Goal: Transaction & Acquisition: Purchase product/service

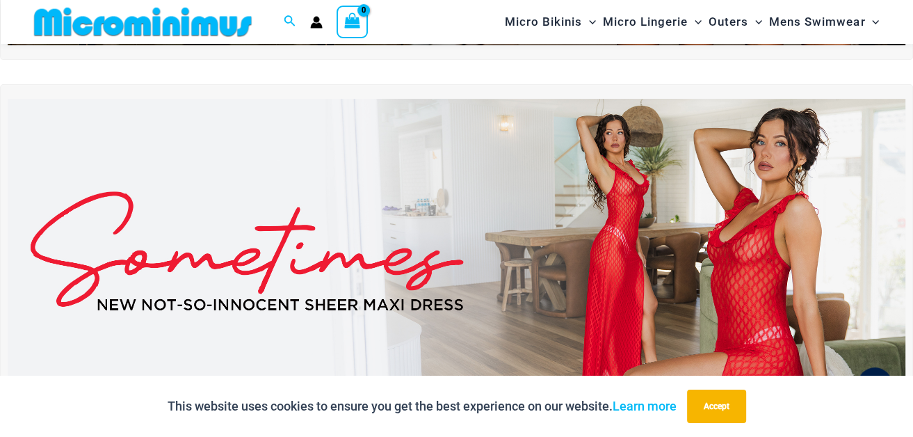
scroll to position [392, 0]
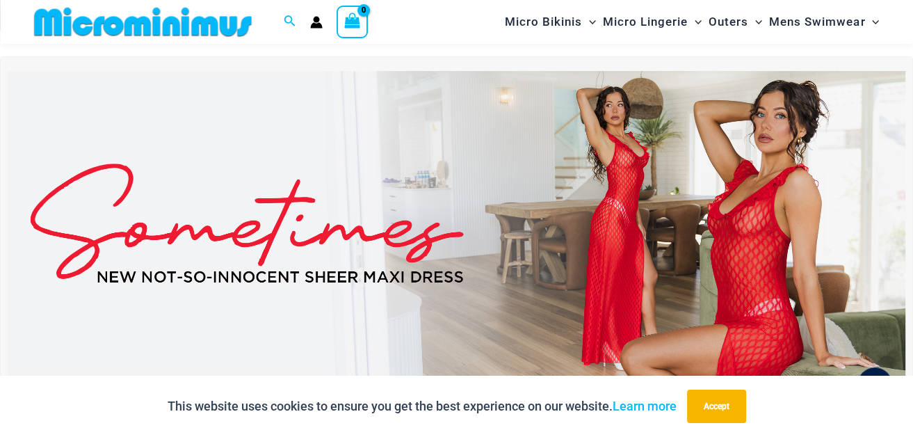
click at [625, 177] on img at bounding box center [457, 223] width 898 height 305
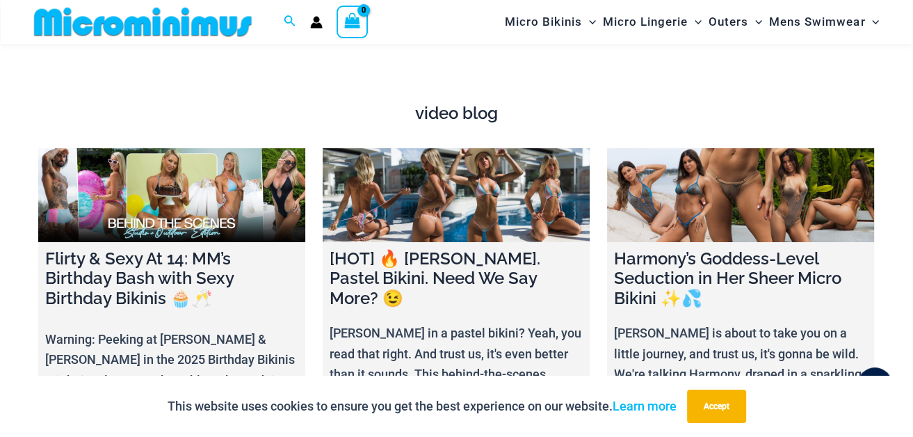
scroll to position [4638, 0]
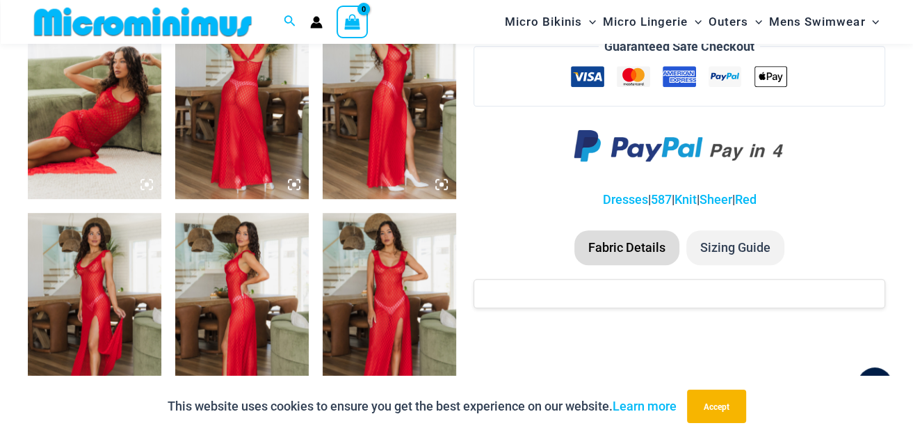
scroll to position [768, 0]
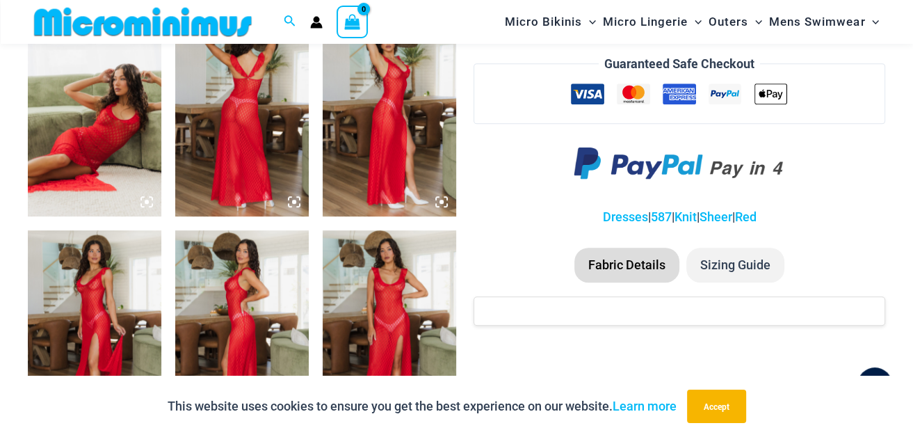
click at [90, 289] on img at bounding box center [95, 330] width 134 height 200
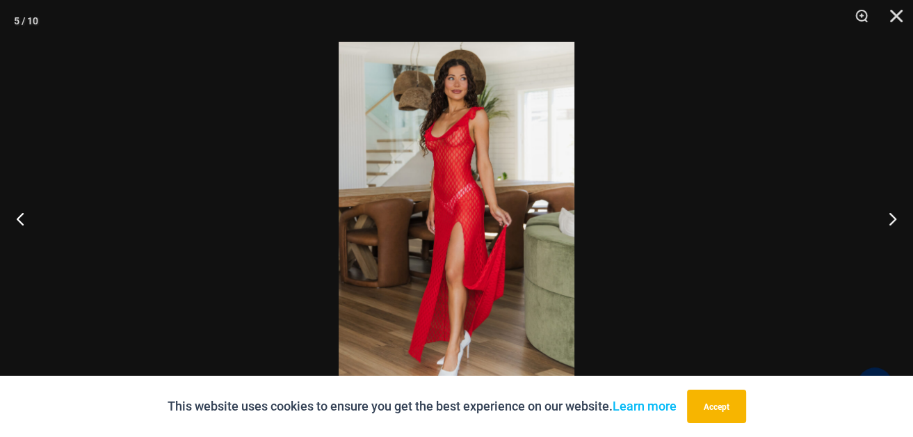
click at [457, 141] on img at bounding box center [457, 218] width 236 height 353
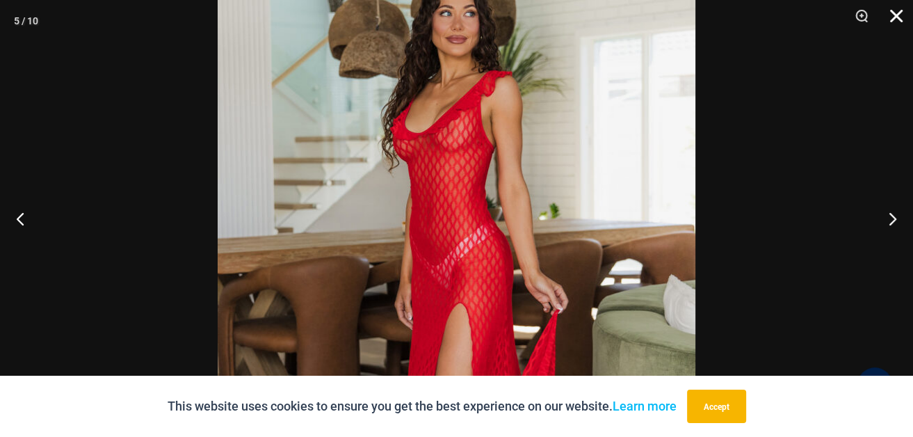
click at [891, 19] on button "Close" at bounding box center [892, 21] width 35 height 42
